Goal: Information Seeking & Learning: Learn about a topic

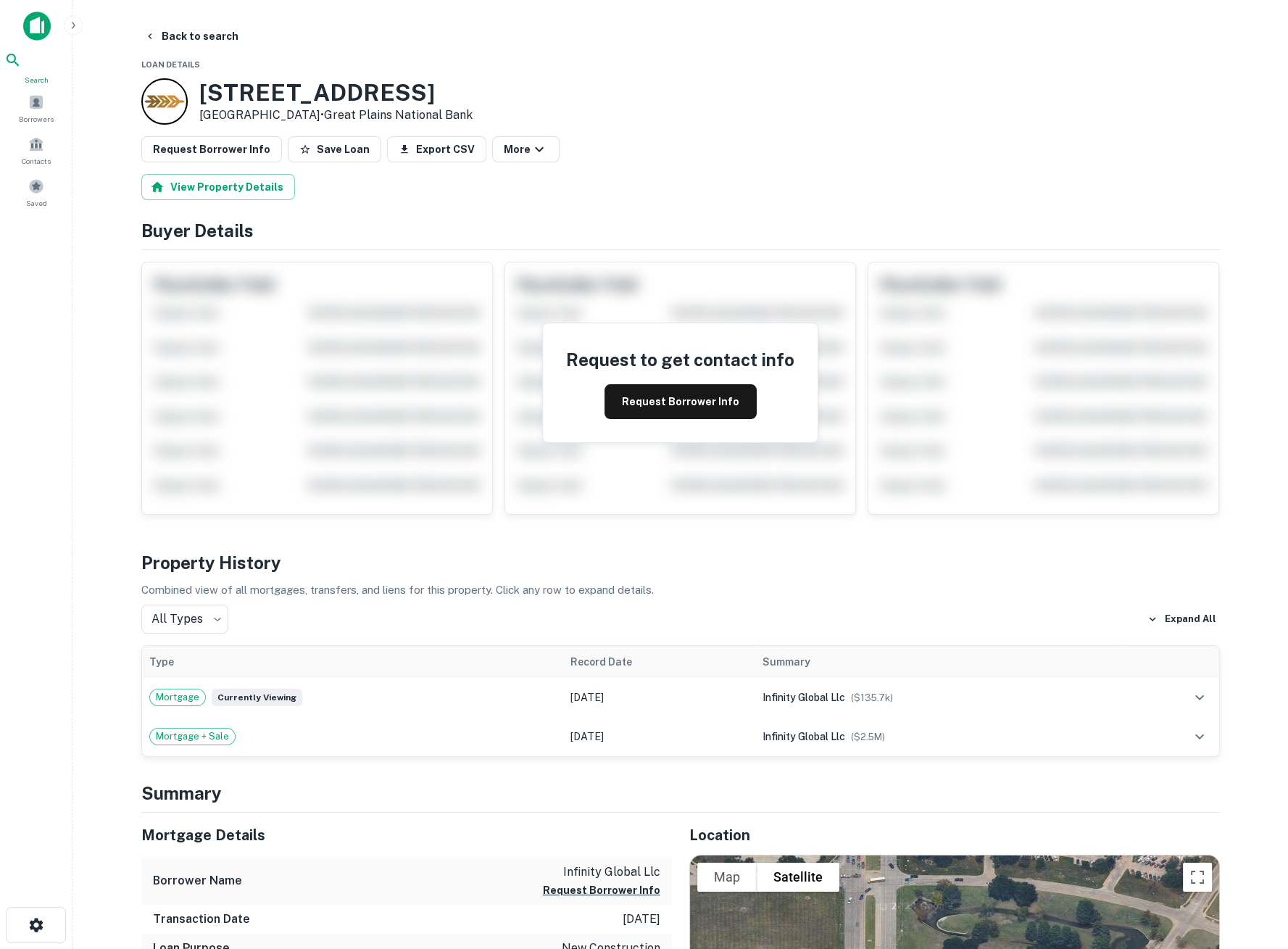
click at [22, 69] on icon at bounding box center [13, 60] width 18 height 18
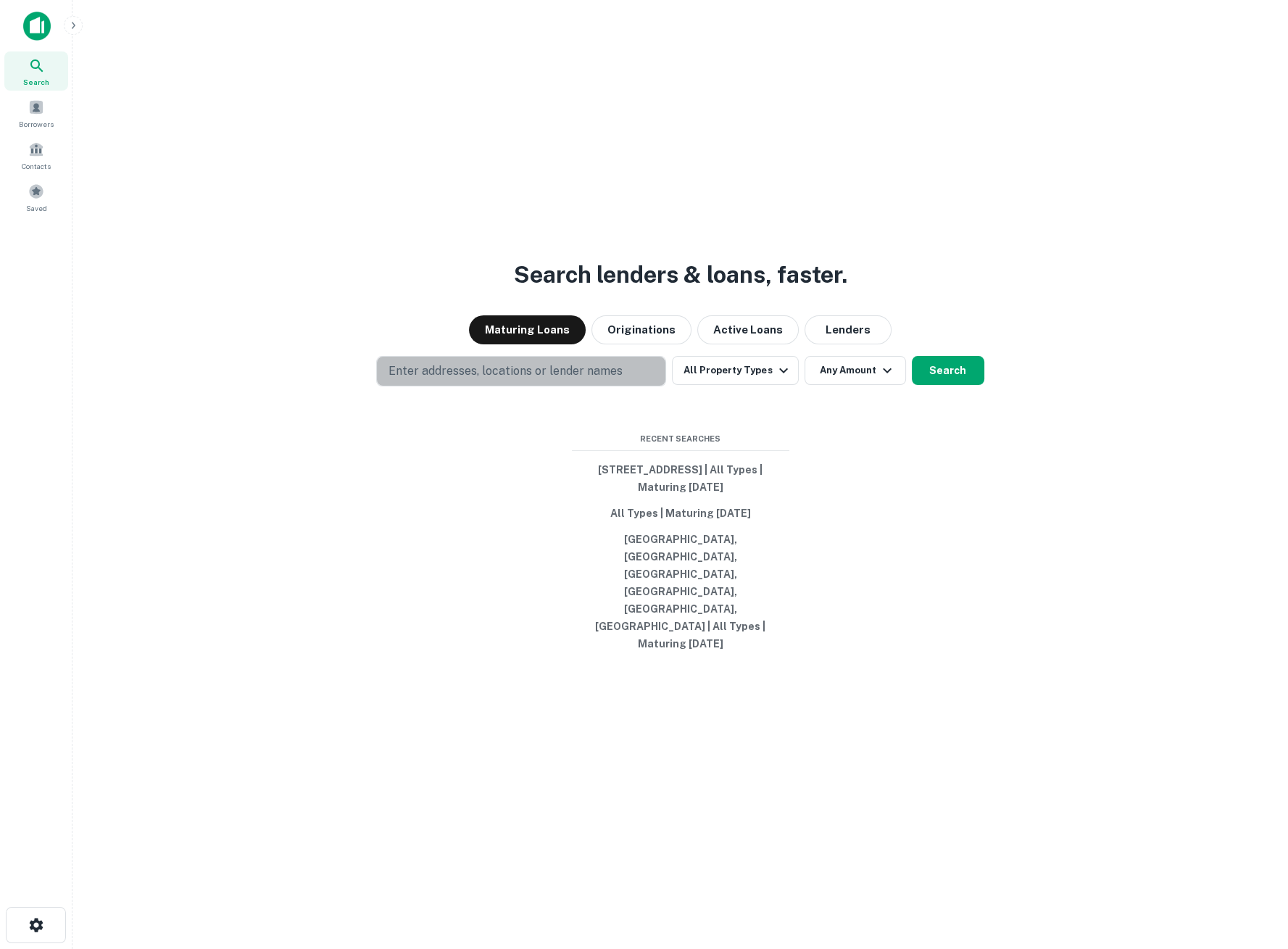
click at [471, 380] on p "Enter addresses, locations or lender names" at bounding box center [506, 371] width 234 height 18
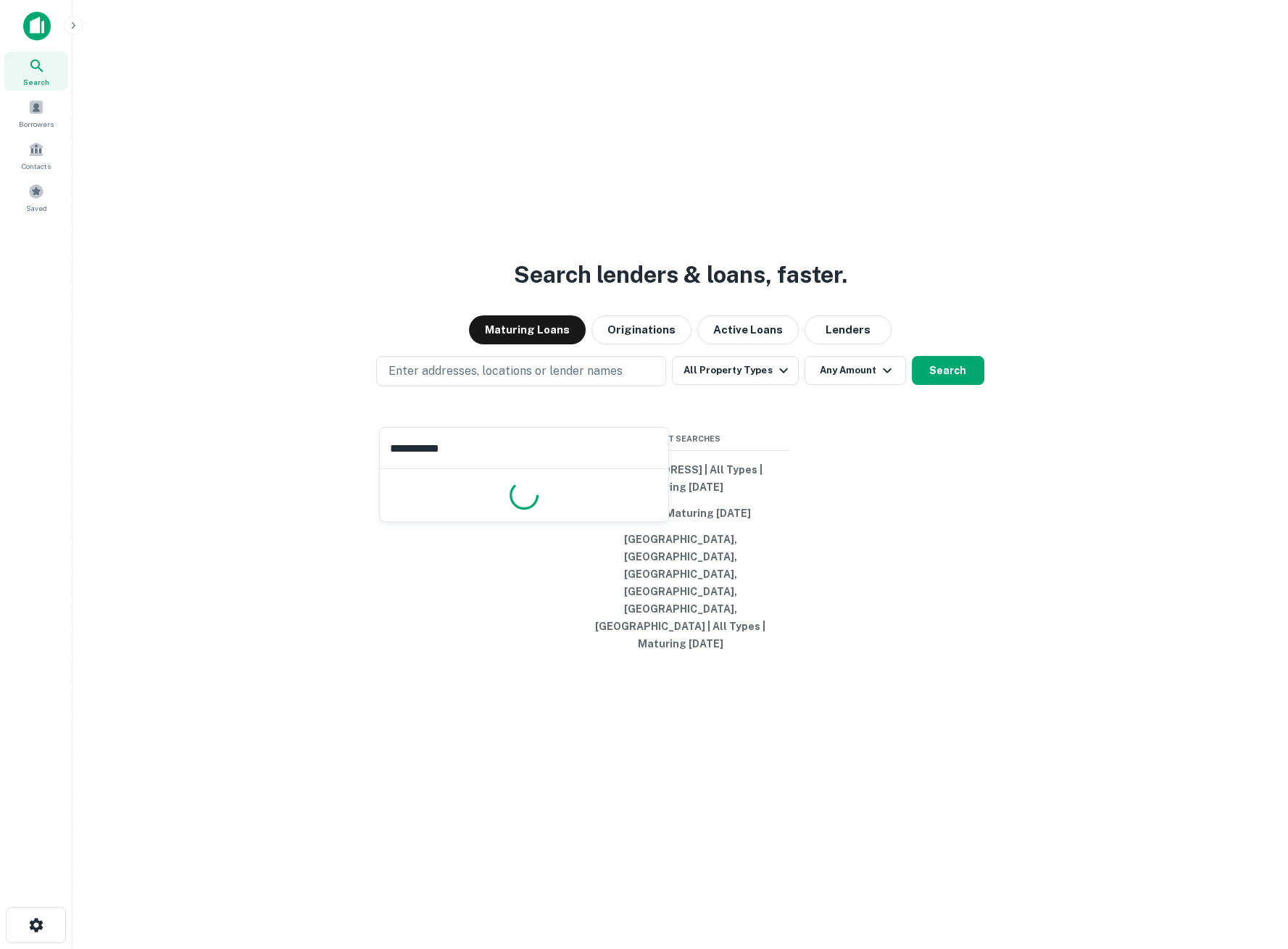
type input "**********"
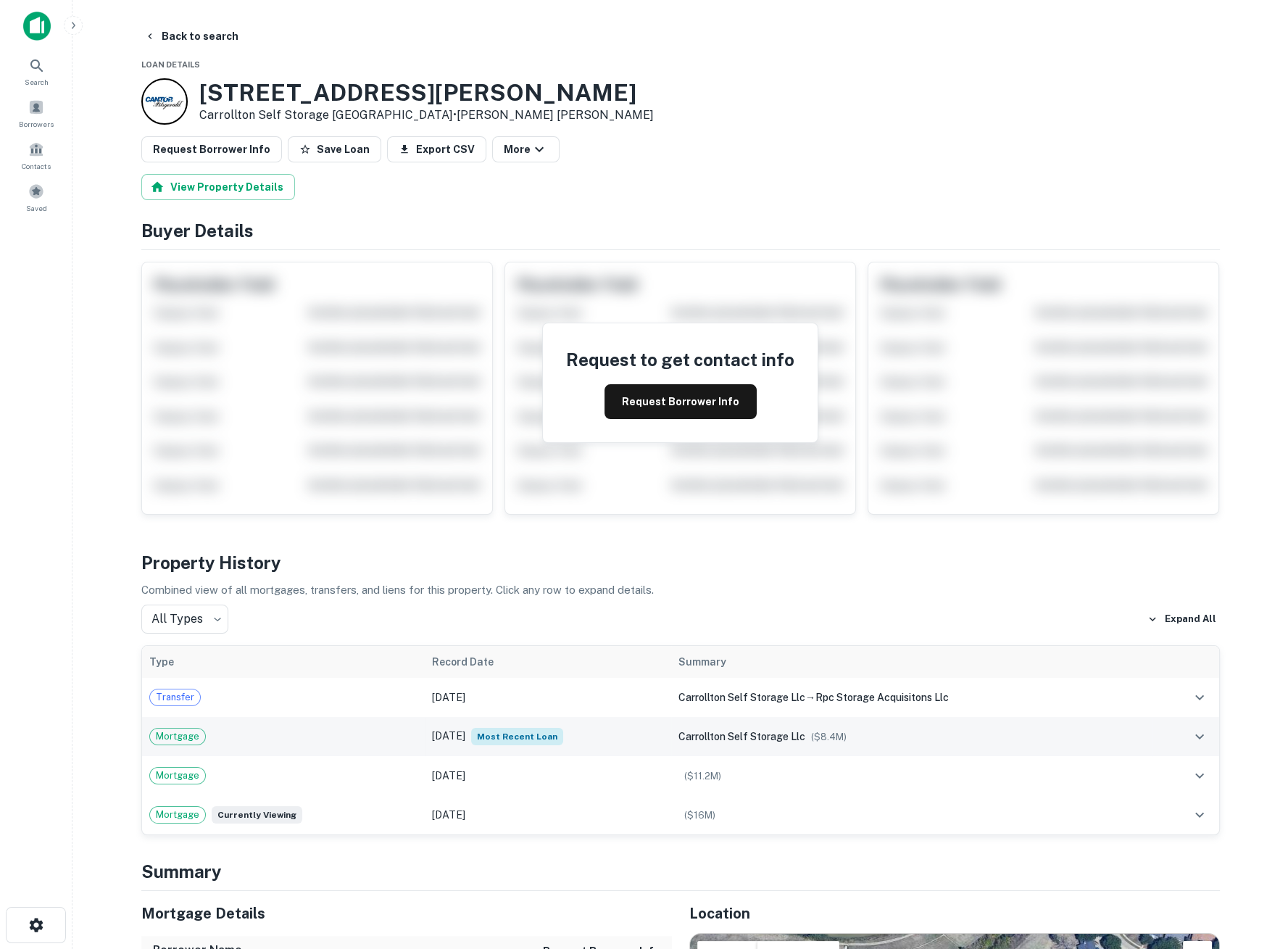
click at [425, 733] on td "Sep 26, 2023 Most Recent Loan" at bounding box center [548, 736] width 246 height 39
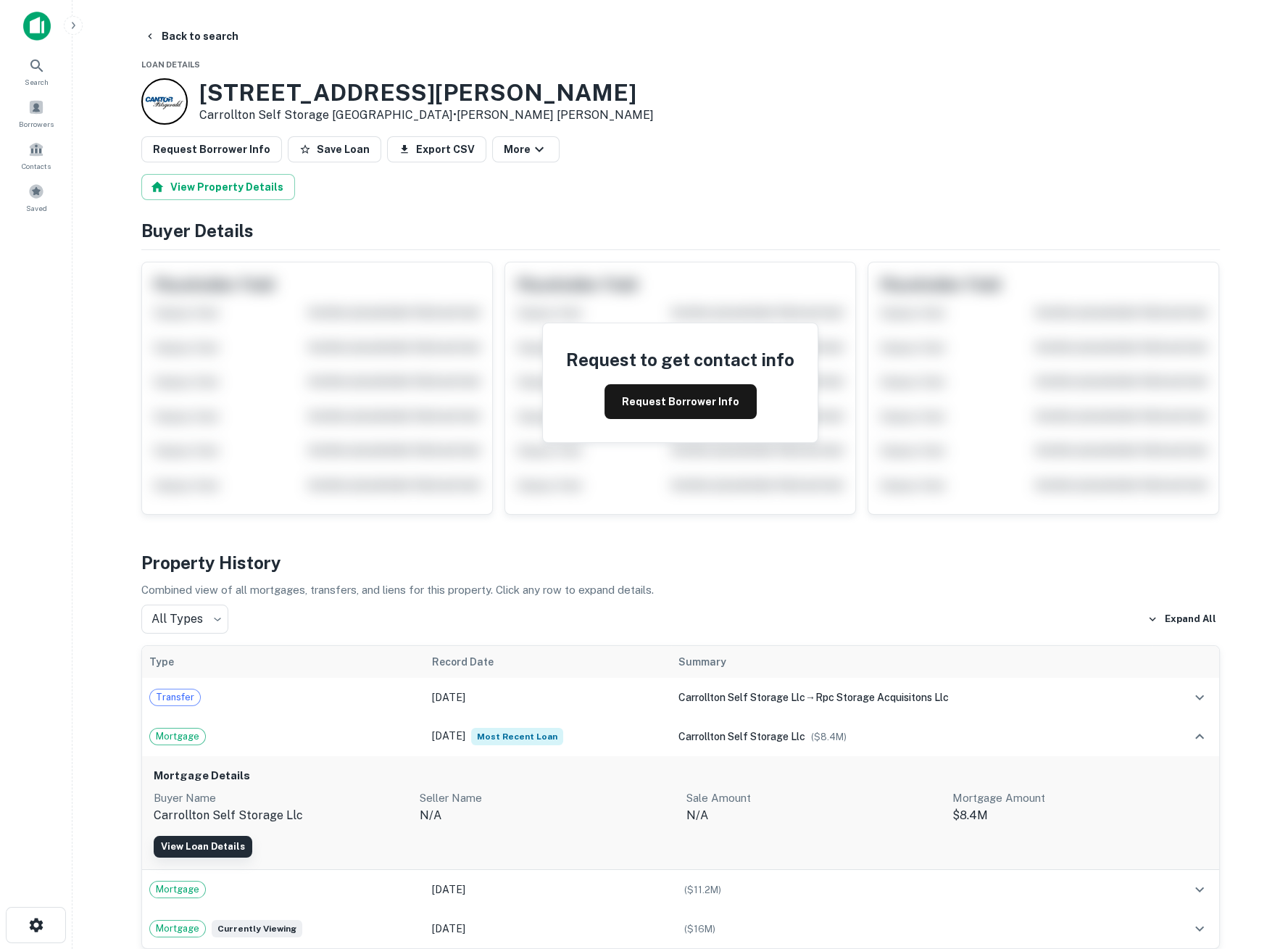
click at [197, 849] on link "View Loan Details" at bounding box center [203, 847] width 98 height 22
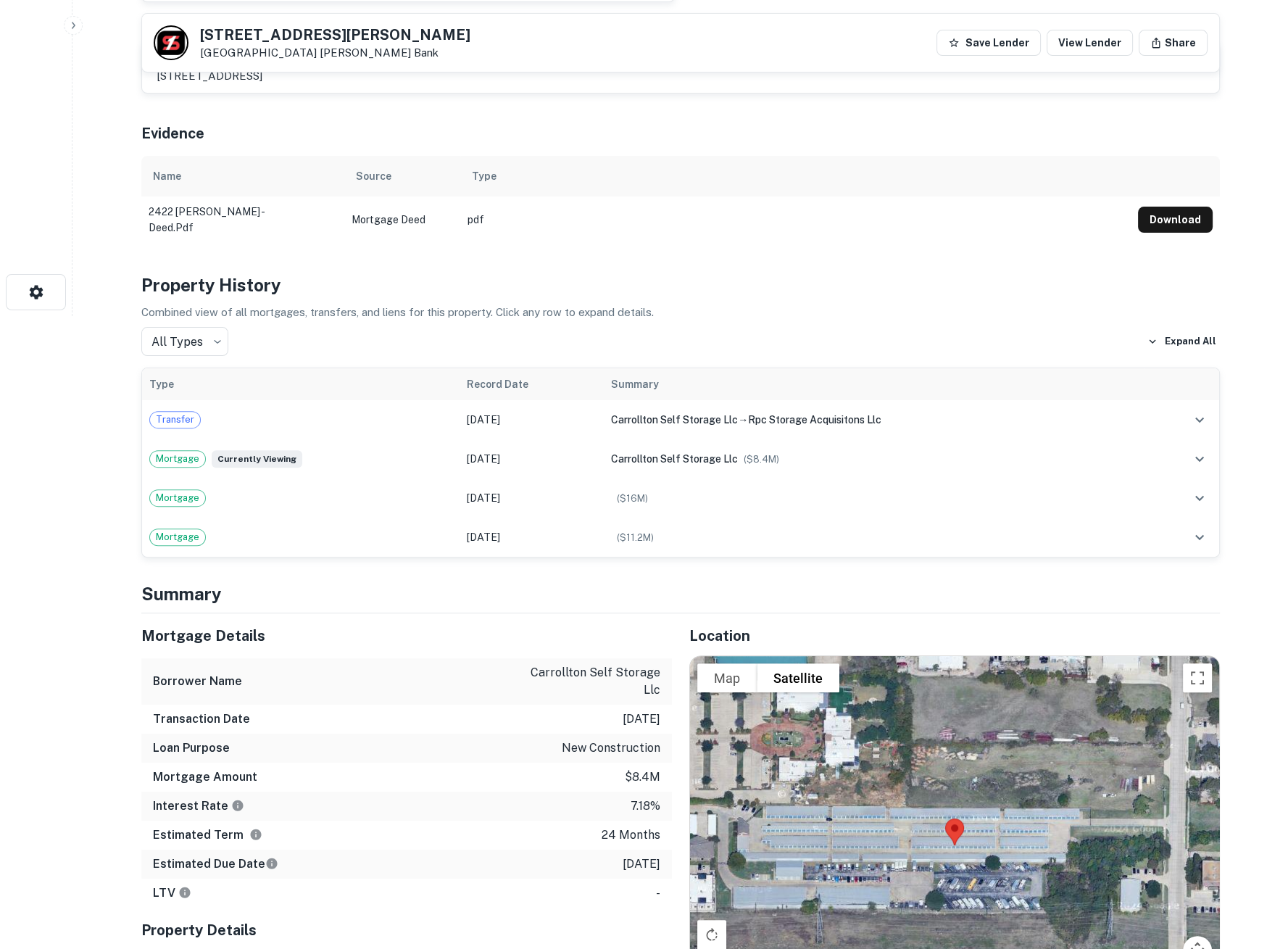
scroll to position [644, 0]
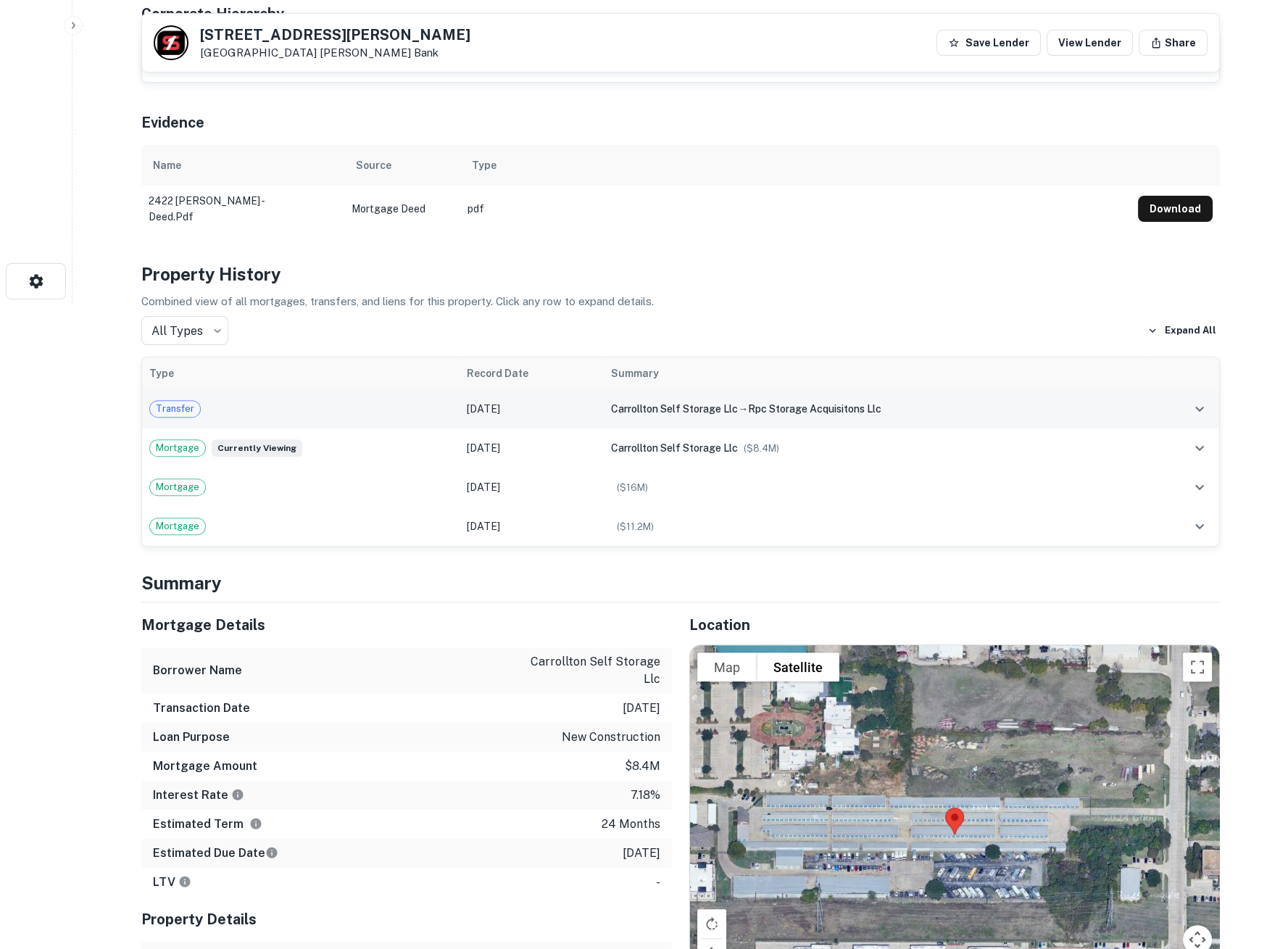
click at [1188, 397] on button "expand row" at bounding box center [1198, 409] width 25 height 25
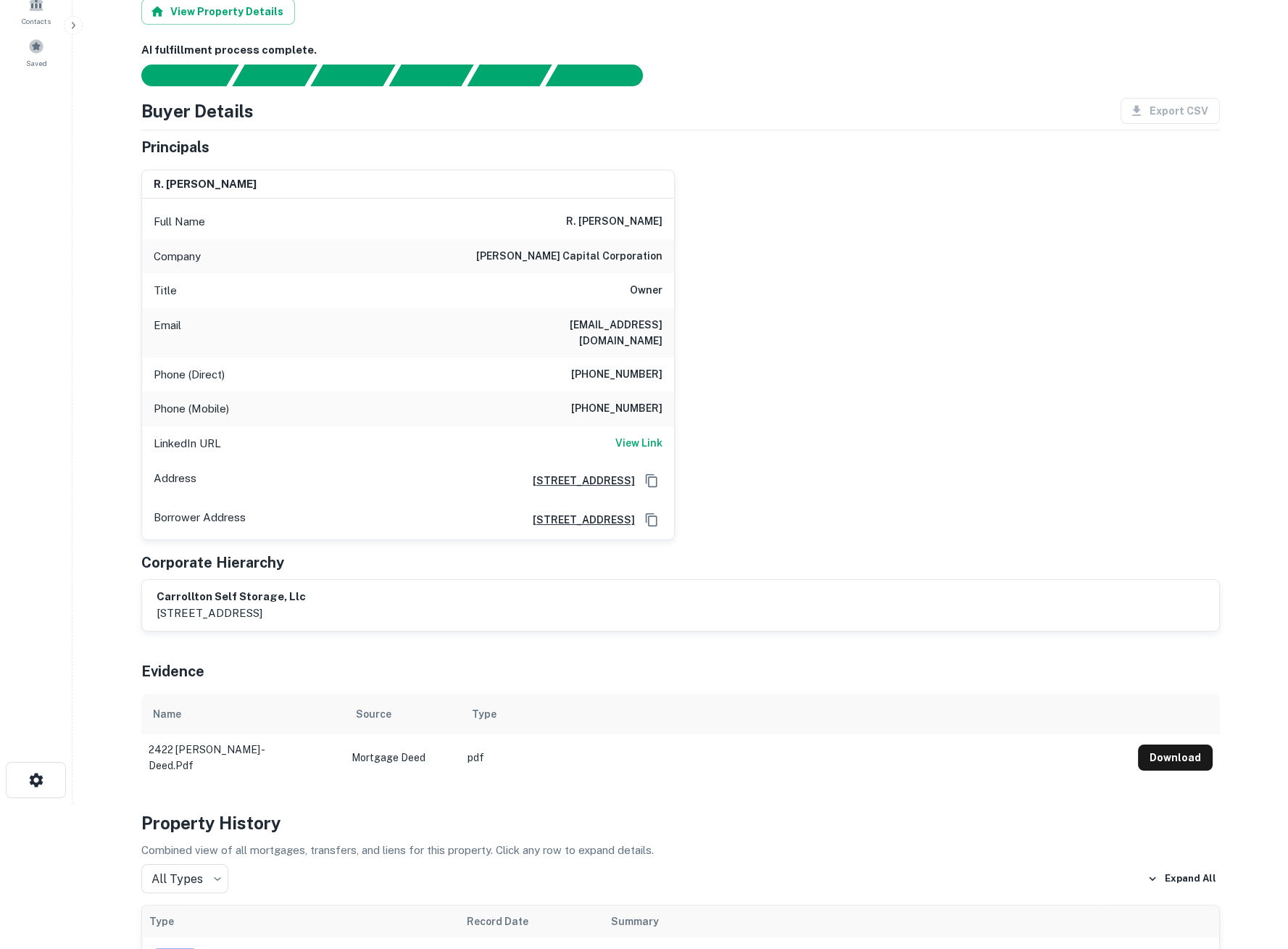
scroll to position [0, 0]
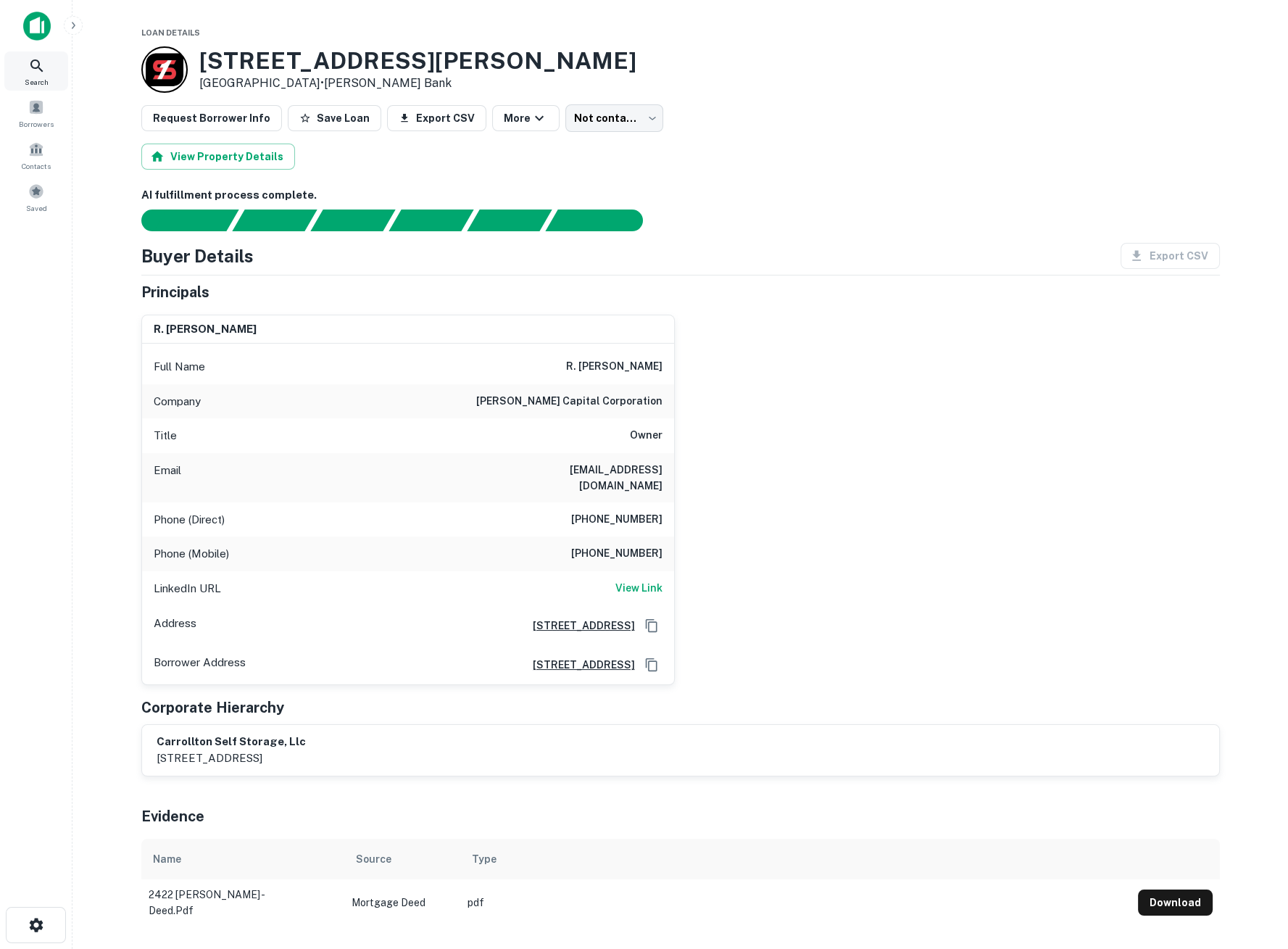
click at [44, 70] on icon at bounding box center [37, 66] width 18 height 18
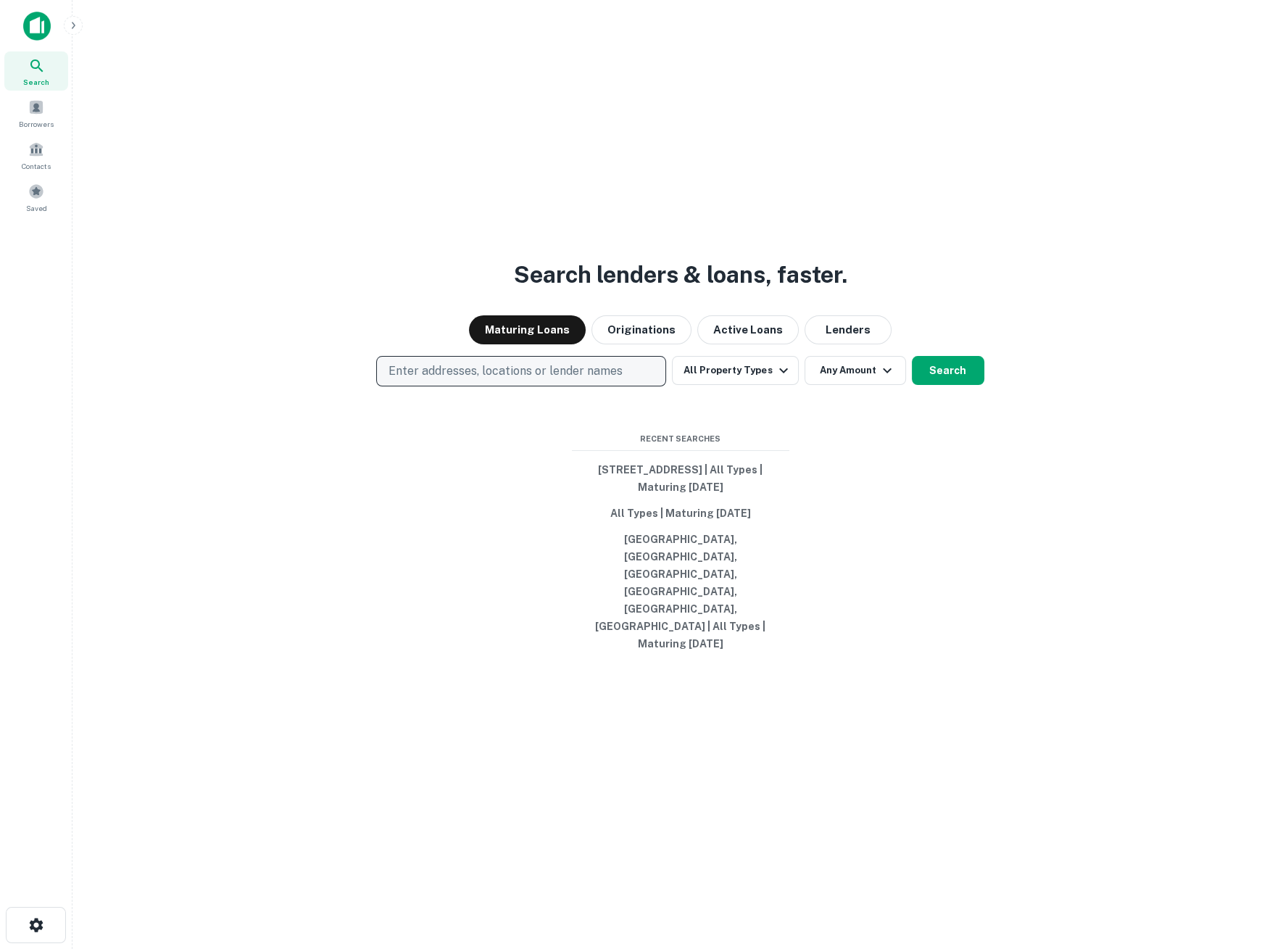
click at [491, 380] on p "Enter addresses, locations or lender names" at bounding box center [506, 371] width 234 height 18
type input "**********"
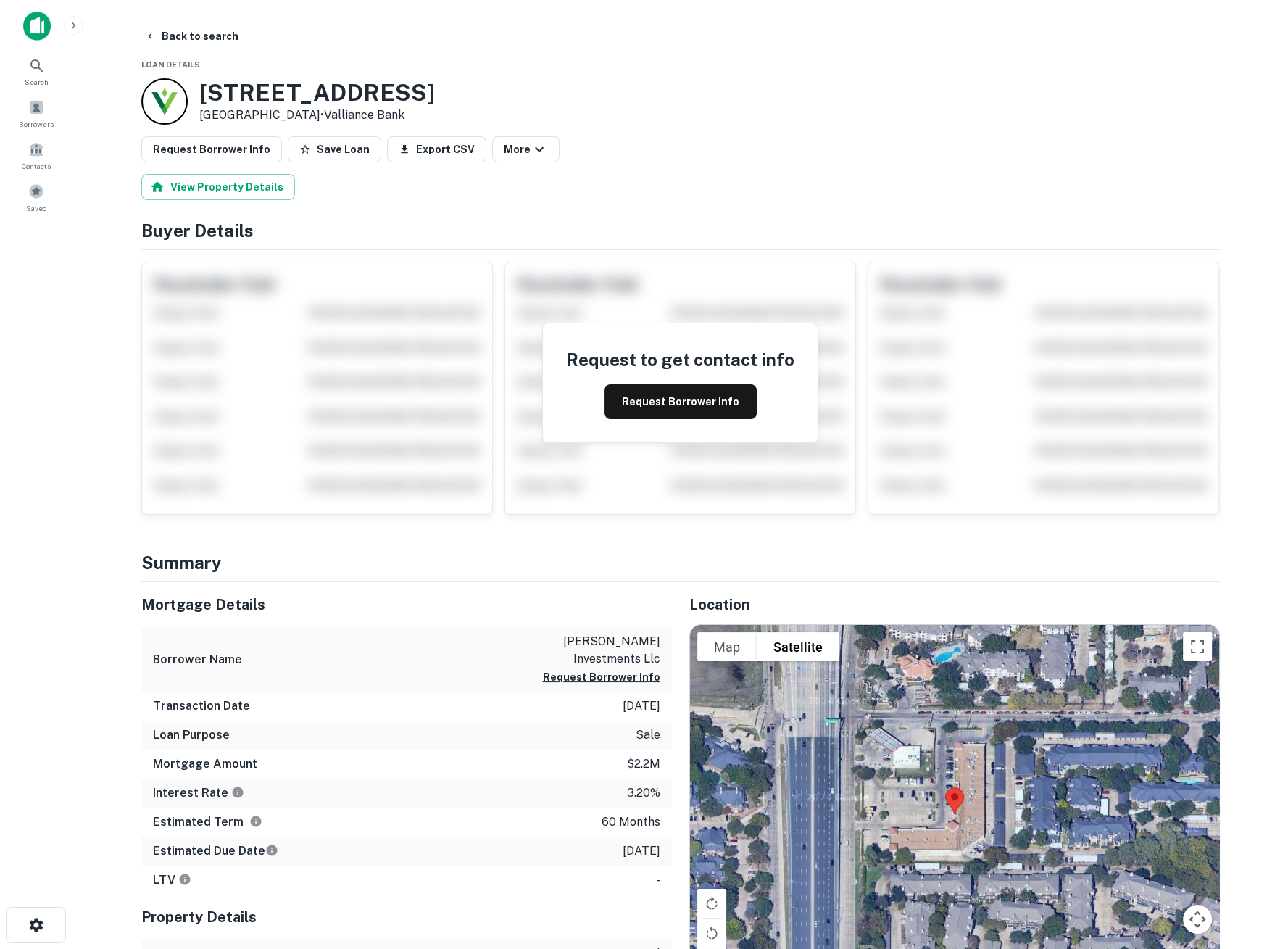
click at [47, 274] on div "Search Borrowers Contacts Saved" at bounding box center [35, 452] width 72 height 904
